Goal: Task Accomplishment & Management: Use online tool/utility

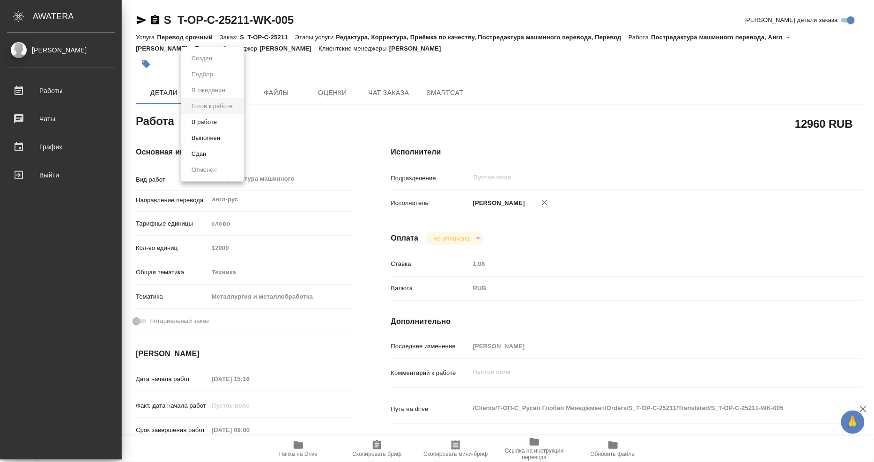
click at [229, 122] on body "🙏 .cls-1 fill:#fff; AWATERA Mangul Anna Работы 0 Чаты График Выйти S_T-OP-C-252…" at bounding box center [437, 231] width 874 height 462
click at [216, 134] on button "Выполнен" at bounding box center [206, 138] width 34 height 10
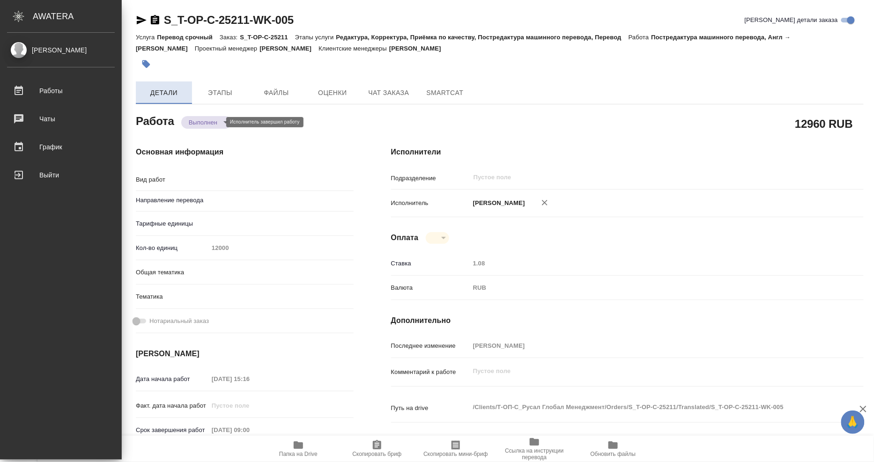
type textarea "x"
type textarea "Постредактура машинного перевода"
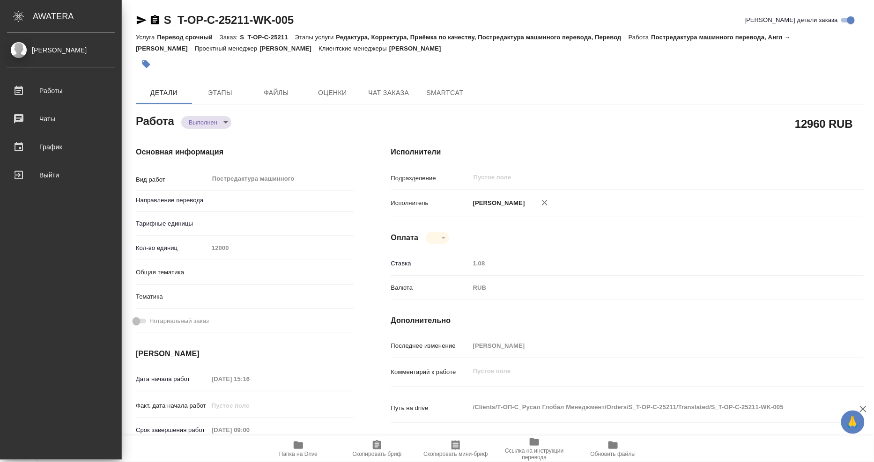
type textarea "x"
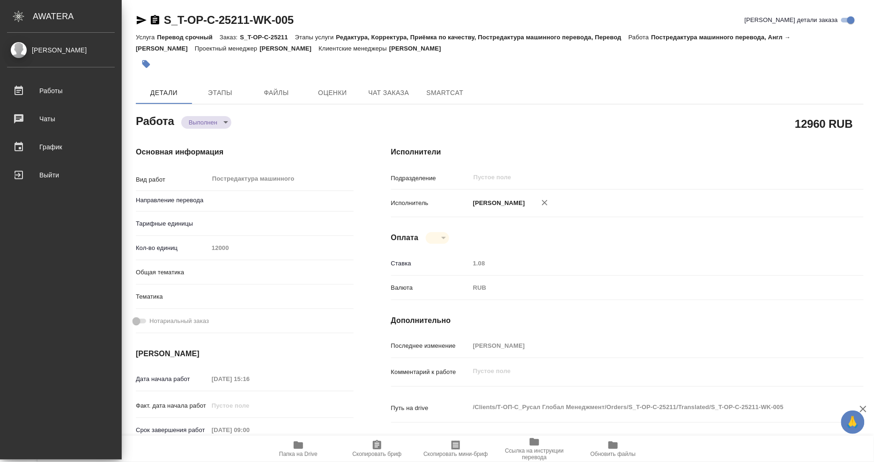
type textarea "x"
type input "англ-рус"
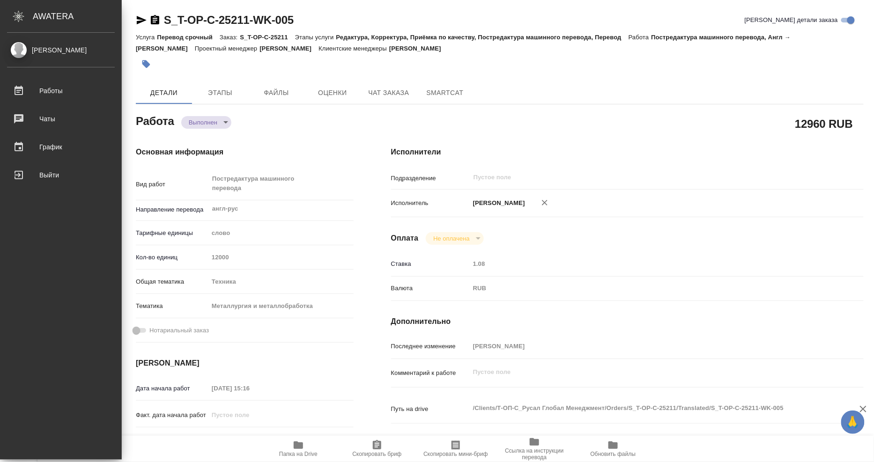
type textarea "x"
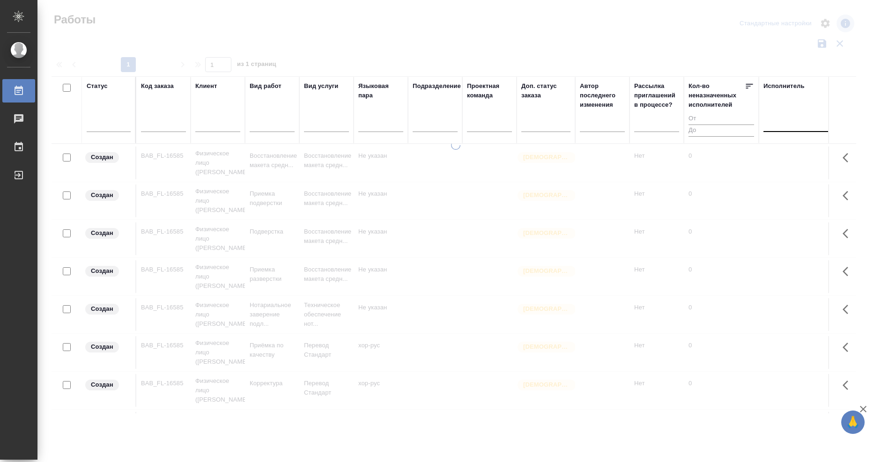
click at [768, 127] on div at bounding box center [768, 123] width 1 height 8
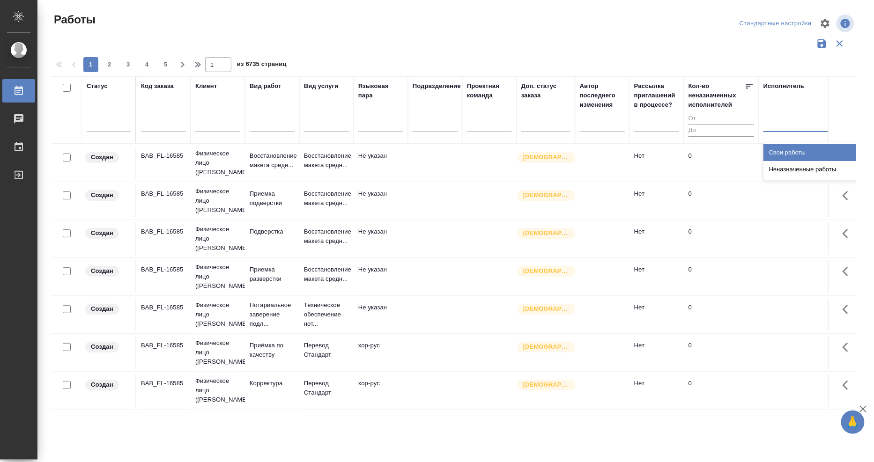
click at [775, 155] on div "Свои работы" at bounding box center [834, 152] width 141 height 17
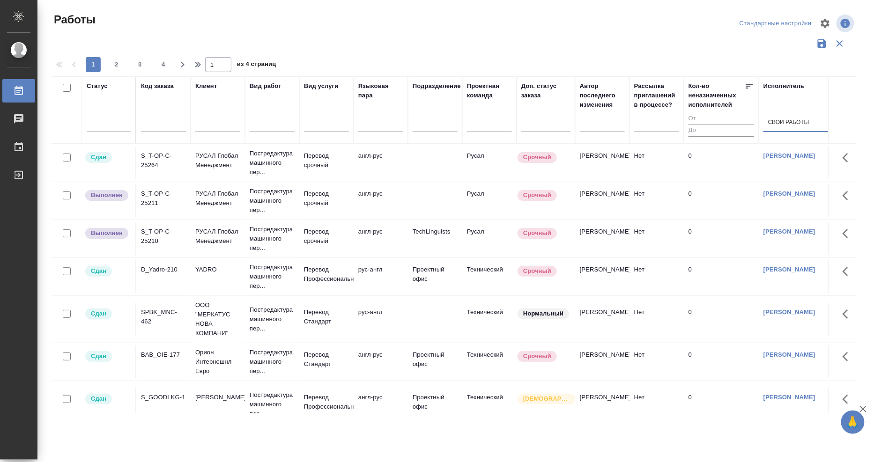
click at [151, 203] on div "S_T-OP-C-25211" at bounding box center [163, 198] width 45 height 19
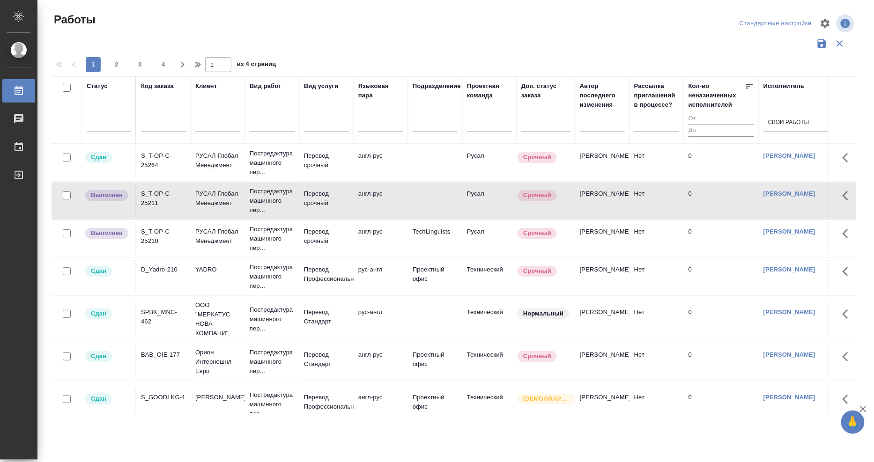
click at [203, 246] on p "РУСАЛ Глобал Менеджмент" at bounding box center [217, 236] width 45 height 19
